Goal: Information Seeking & Learning: Learn about a topic

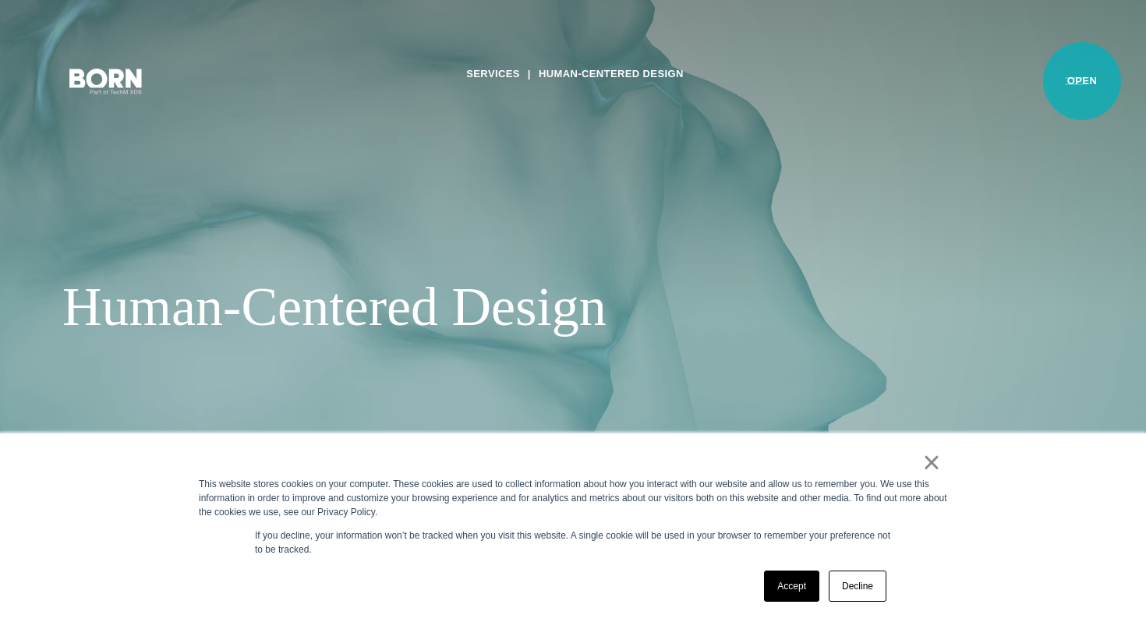
click at [1082, 80] on button "Primary Menu" at bounding box center [1074, 80] width 37 height 33
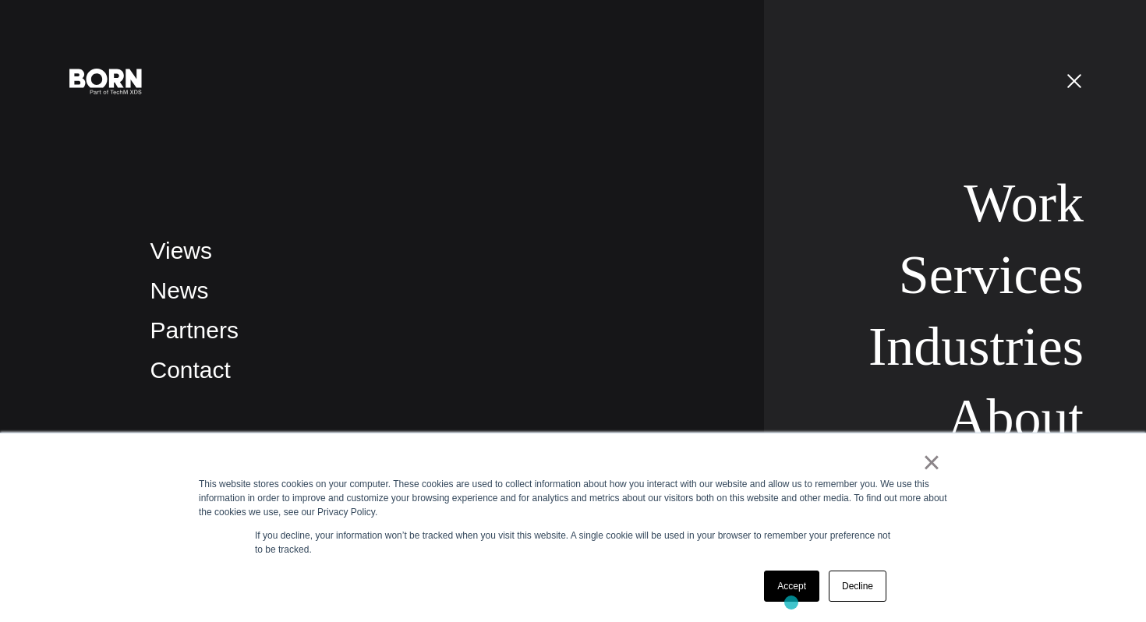
click at [790, 603] on div "Accept Decline" at bounding box center [826, 586] width 132 height 41
click at [795, 580] on link "Accept" at bounding box center [791, 586] width 55 height 31
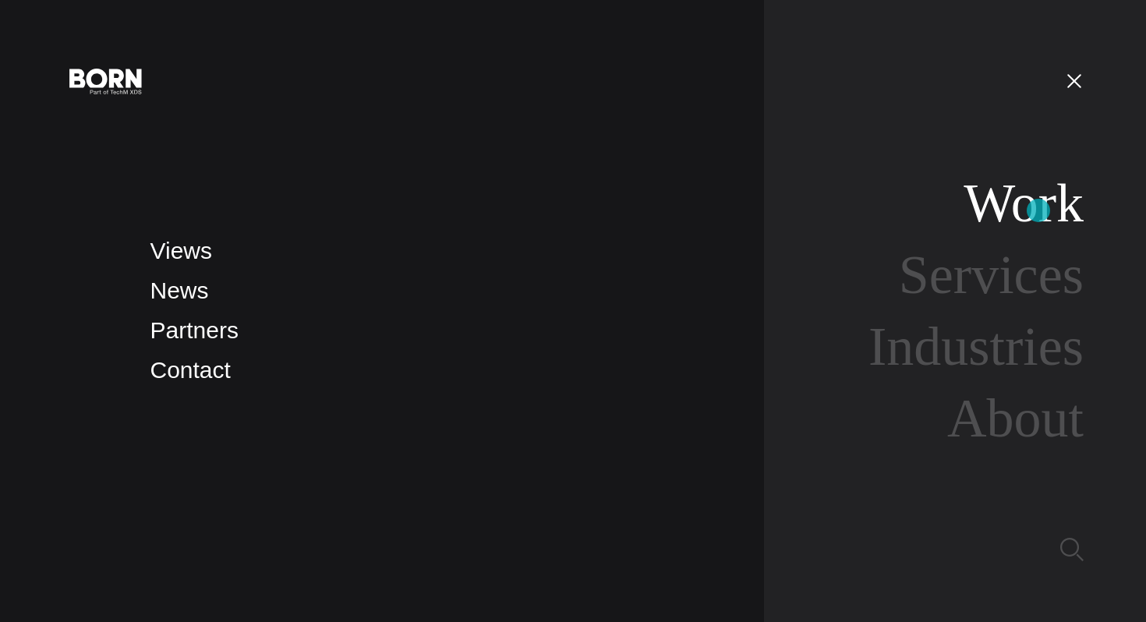
click at [1039, 211] on link "Work" at bounding box center [1024, 203] width 120 height 60
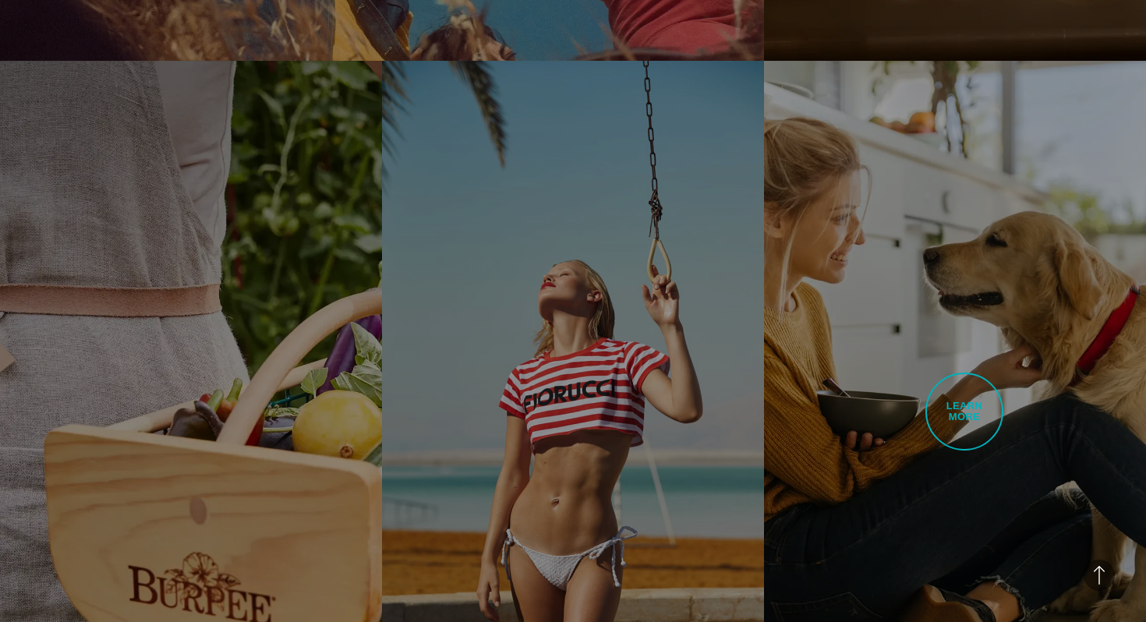
scroll to position [2706, 0]
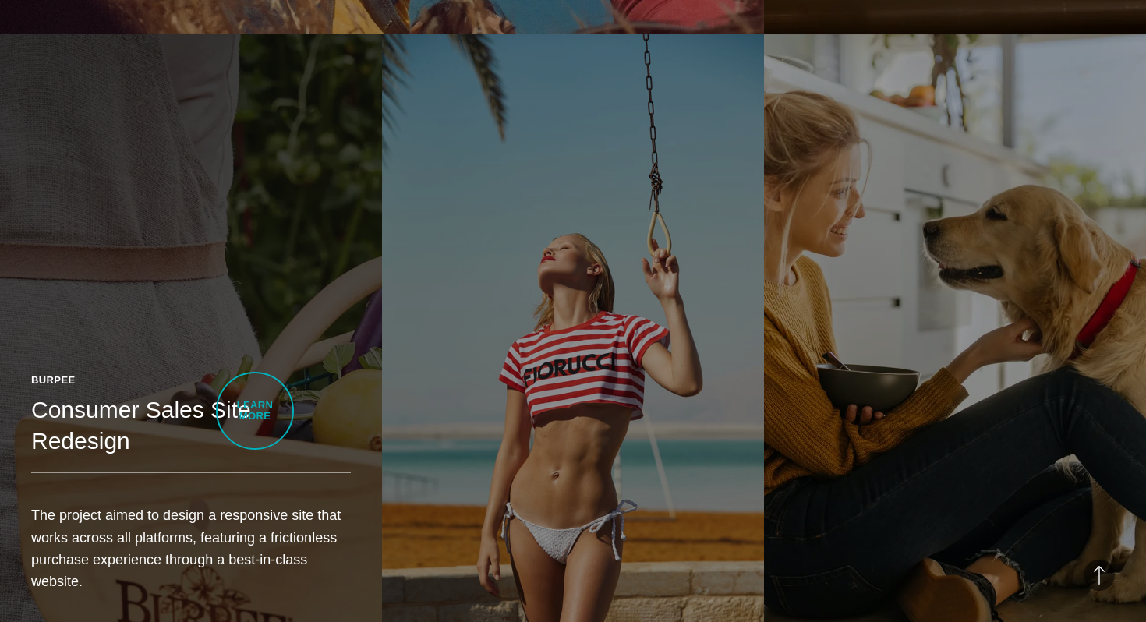
click at [255, 411] on link "Burpee Consumer Sales Site Redesign The project aimed to design a responsive si…" at bounding box center [191, 335] width 382 height 602
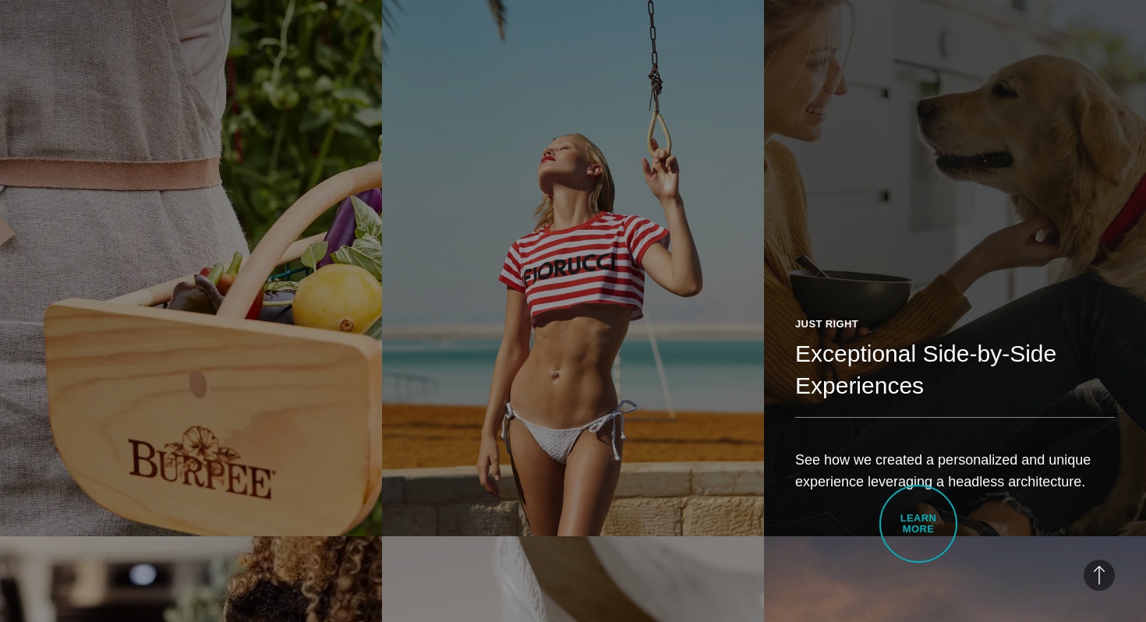
scroll to position [2807, 0]
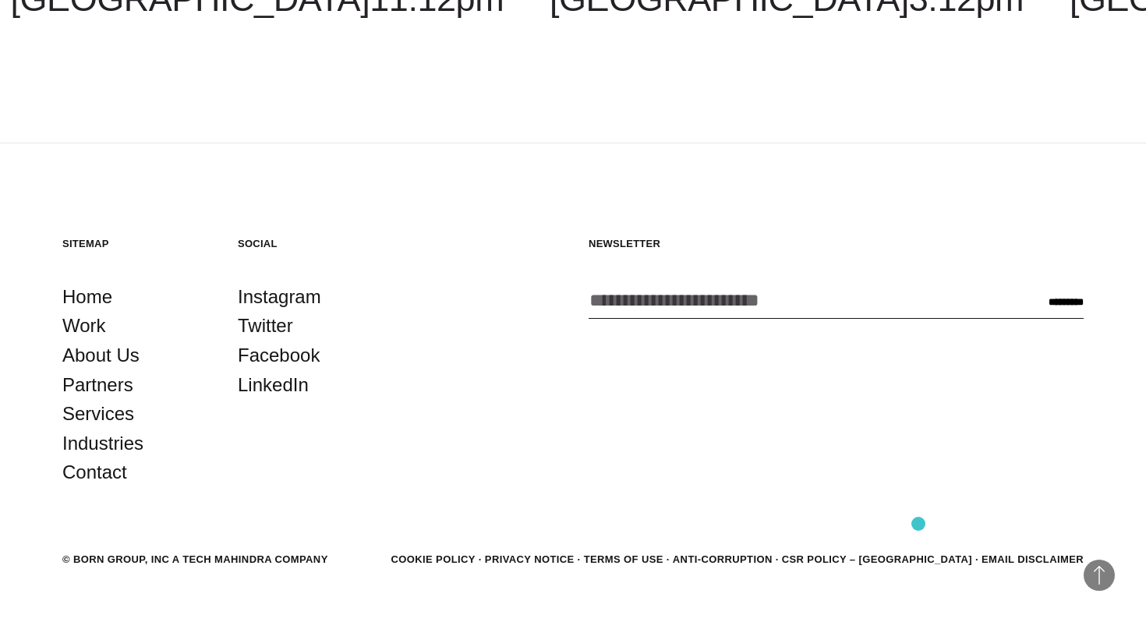
scroll to position [9718, 0]
